Goal: Navigation & Orientation: Go to known website

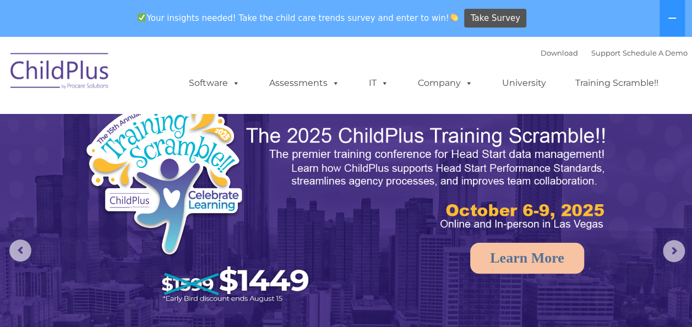
select select "MEDIUM"
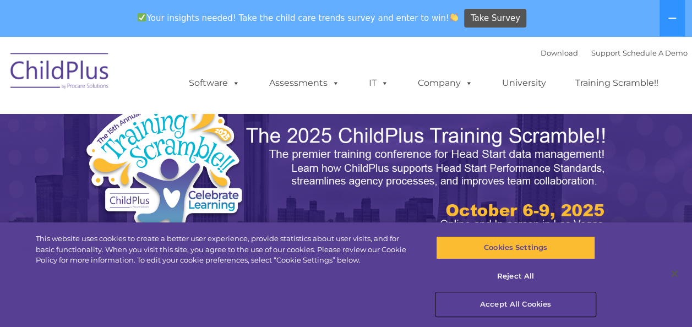
click at [518, 309] on button "Accept All Cookies" at bounding box center [515, 304] width 159 height 23
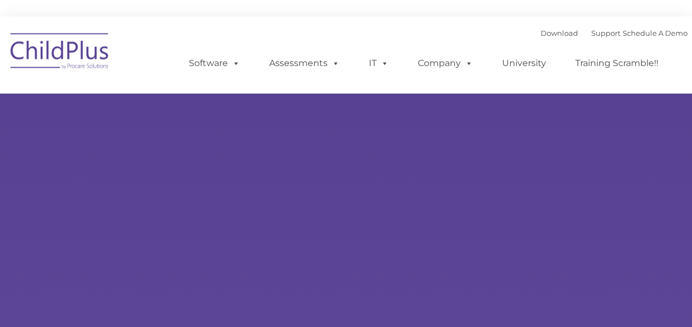
type input ""
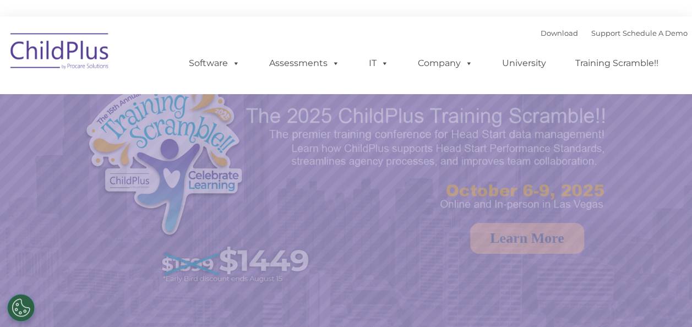
select select "MEDIUM"
